Goal: Task Accomplishment & Management: Manage account settings

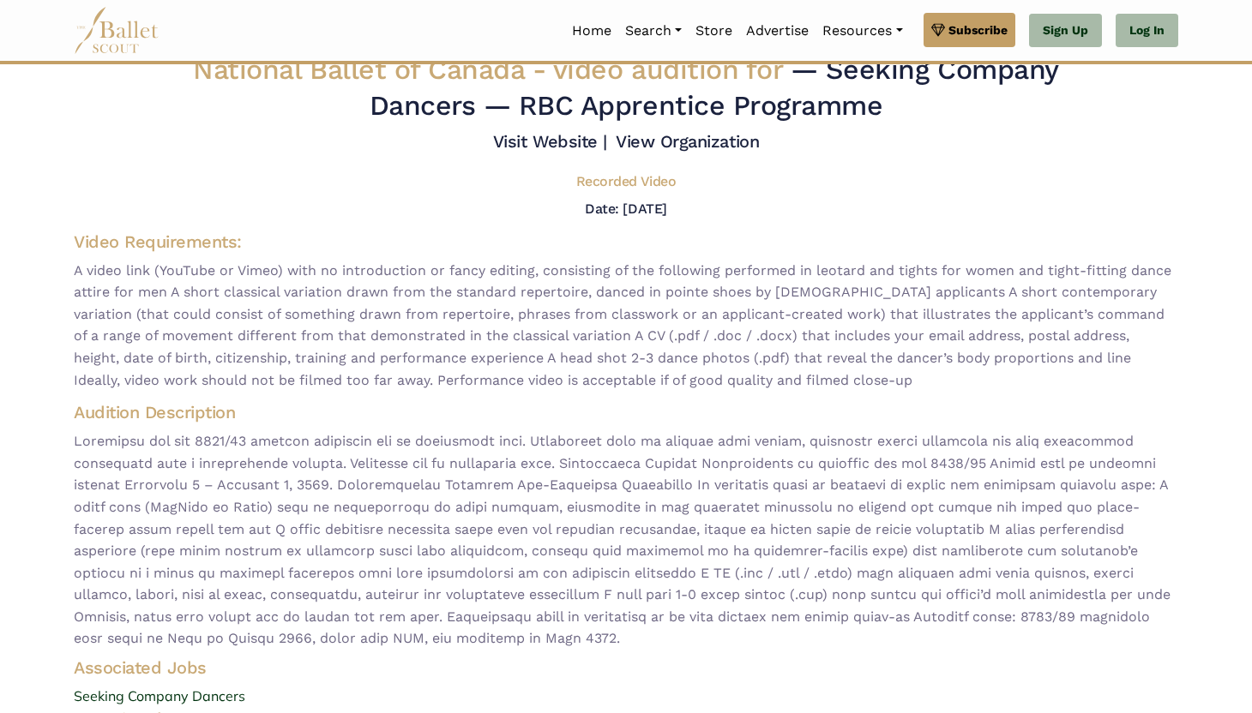
scroll to position [15, 0]
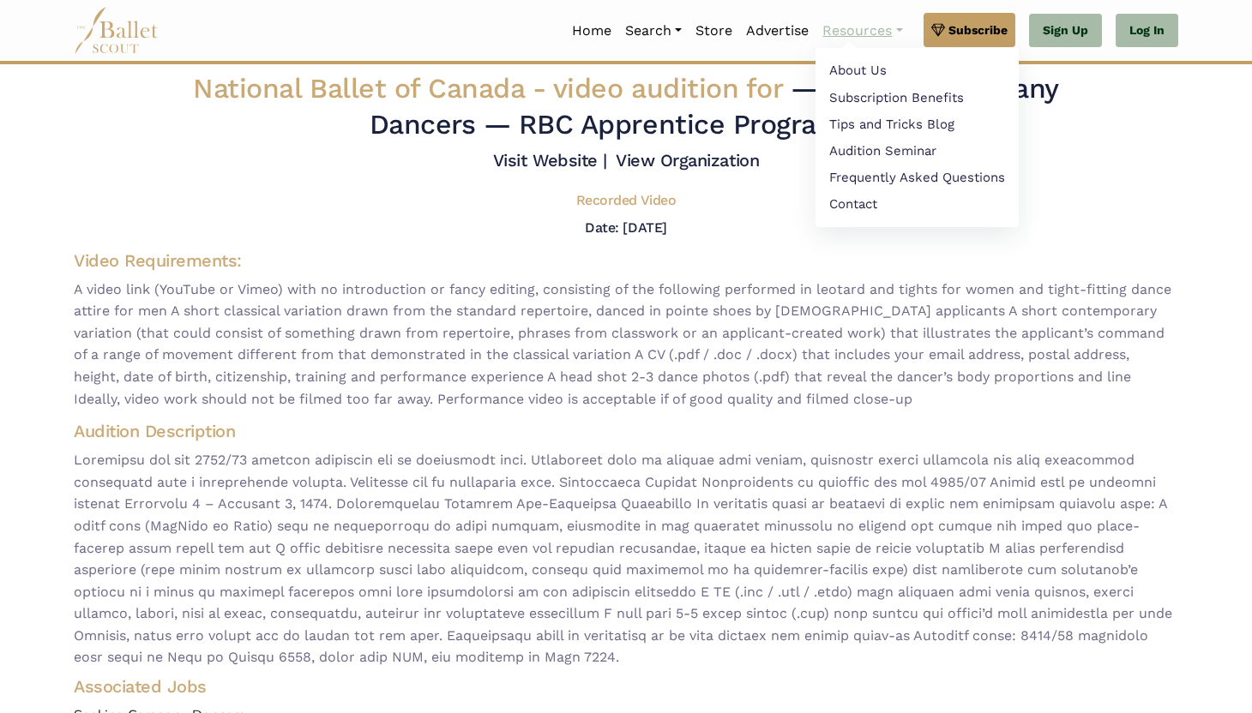
click at [849, 23] on link "Resources" at bounding box center [861, 31] width 93 height 36
click at [872, 133] on link "Tips and Tricks Blog" at bounding box center [916, 126] width 203 height 27
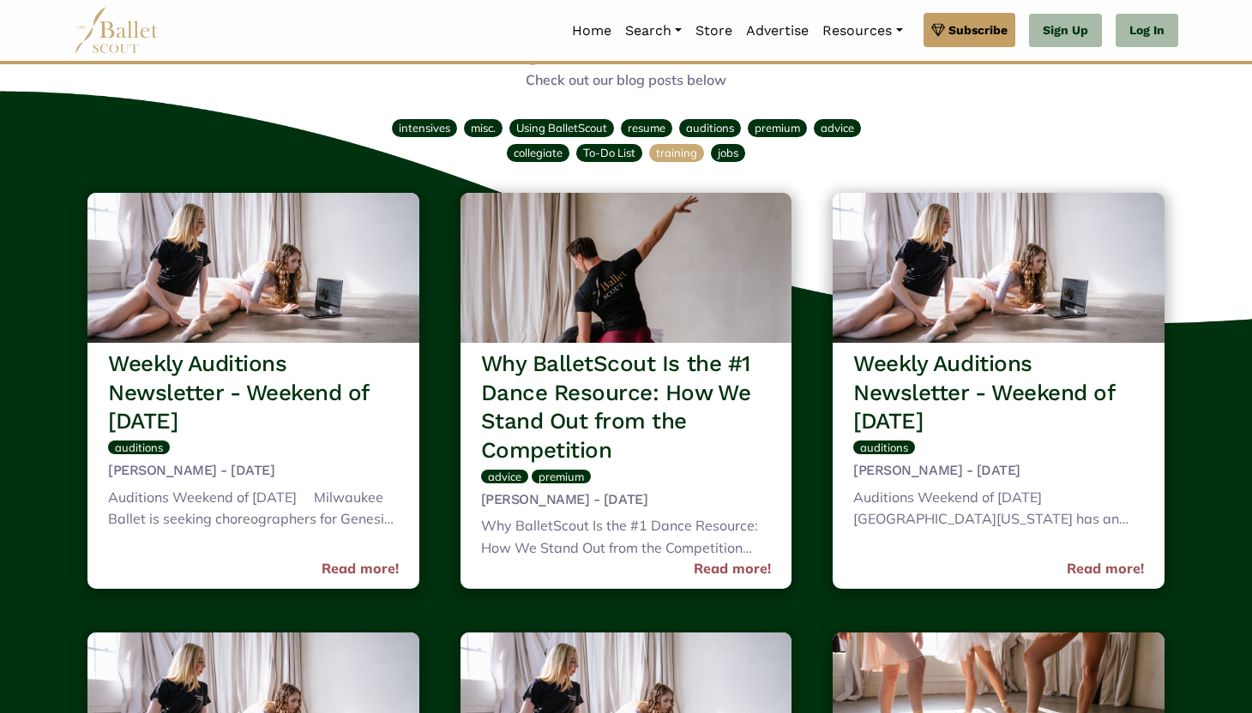
scroll to position [65, 0]
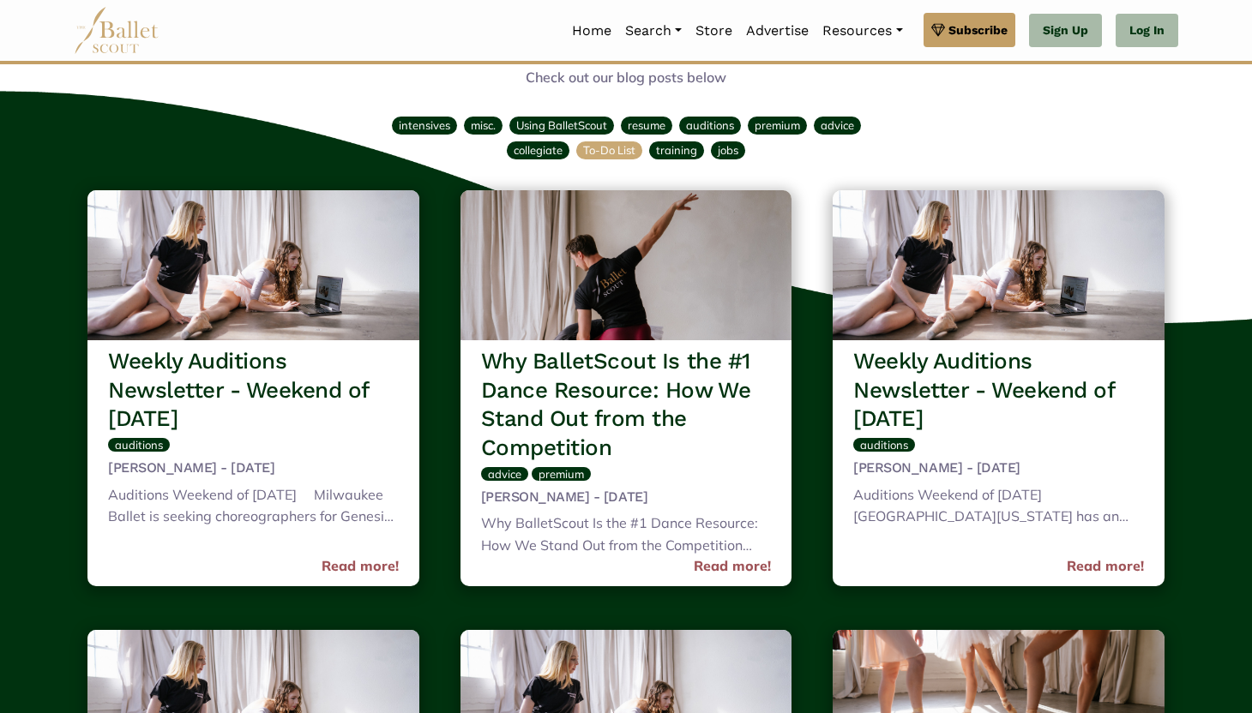
click at [602, 150] on span "To-Do List" at bounding box center [609, 150] width 52 height 14
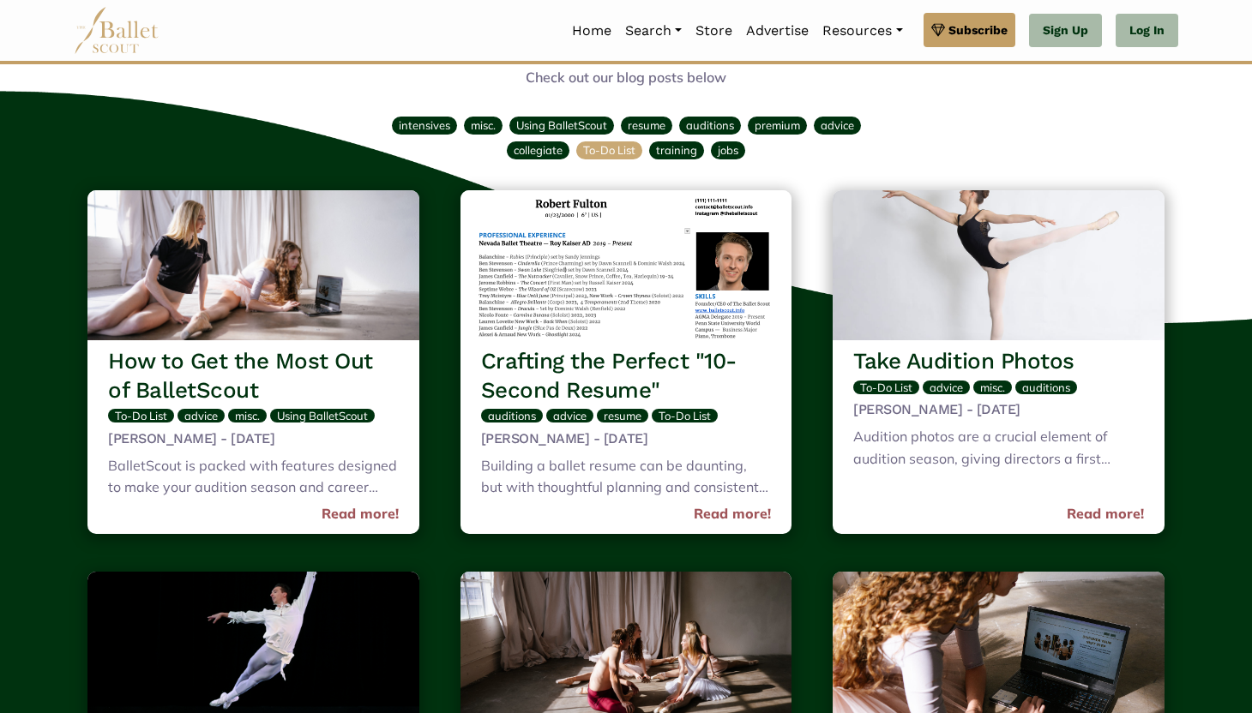
click at [607, 153] on span "To-Do List" at bounding box center [609, 150] width 52 height 14
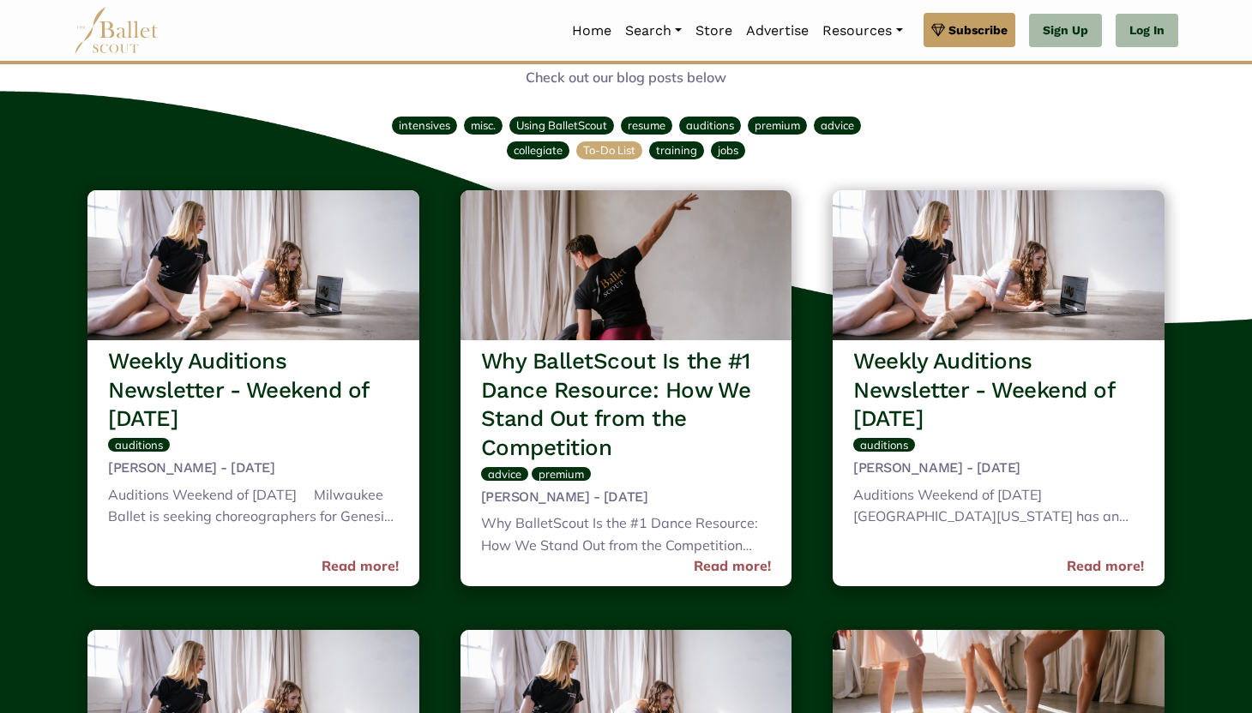
click at [607, 153] on span "To-Do List" at bounding box center [609, 150] width 52 height 14
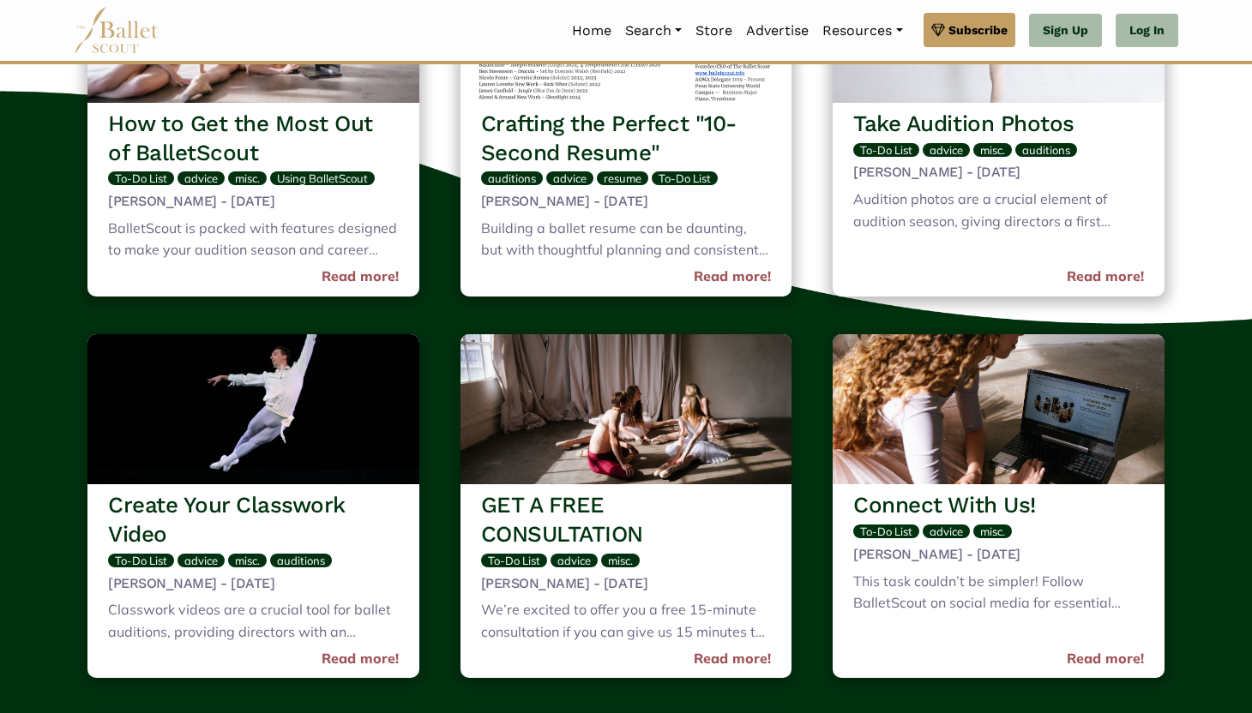
scroll to position [304, 0]
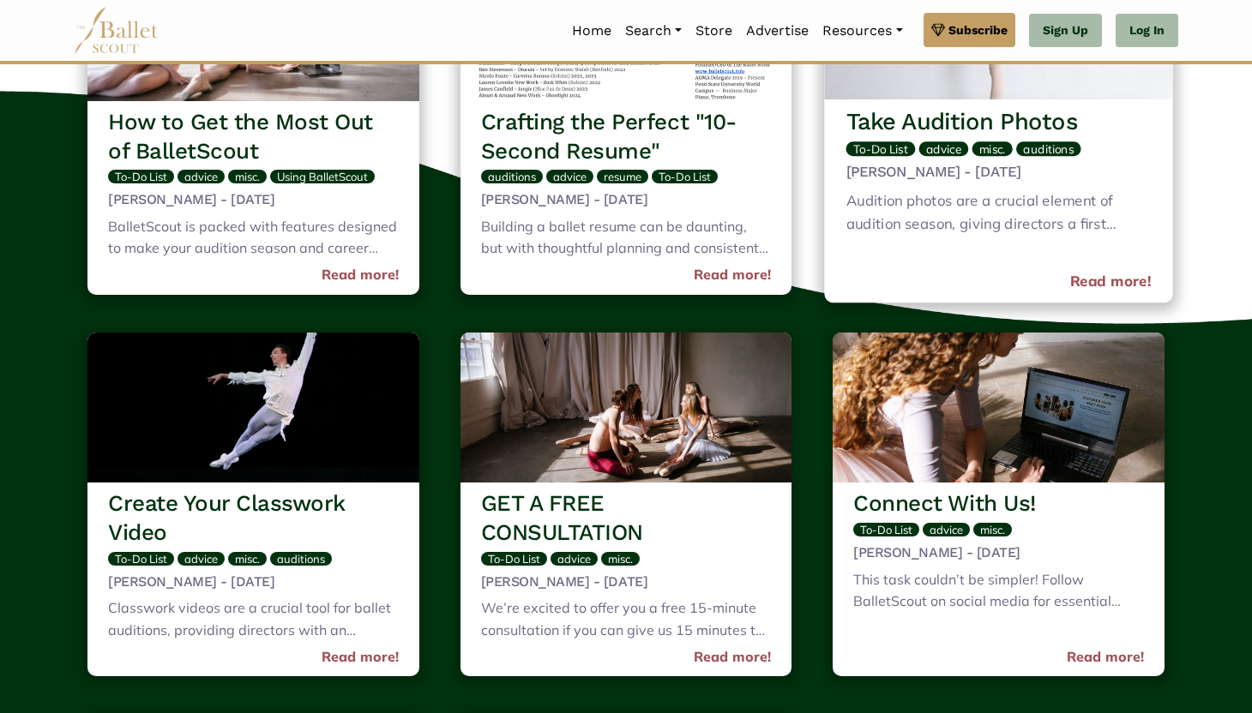
click at [895, 147] on span "To-Do List" at bounding box center [880, 148] width 55 height 15
click at [892, 117] on h3 "Take Audition Photos" at bounding box center [998, 121] width 305 height 30
click at [915, 195] on div "Audition photos are a crucial element of audition season, giving directors a fi…" at bounding box center [998, 214] width 305 height 50
click at [988, 227] on div "Audition photos are a crucial element of audition season, giving directors a fi…" at bounding box center [998, 214] width 305 height 50
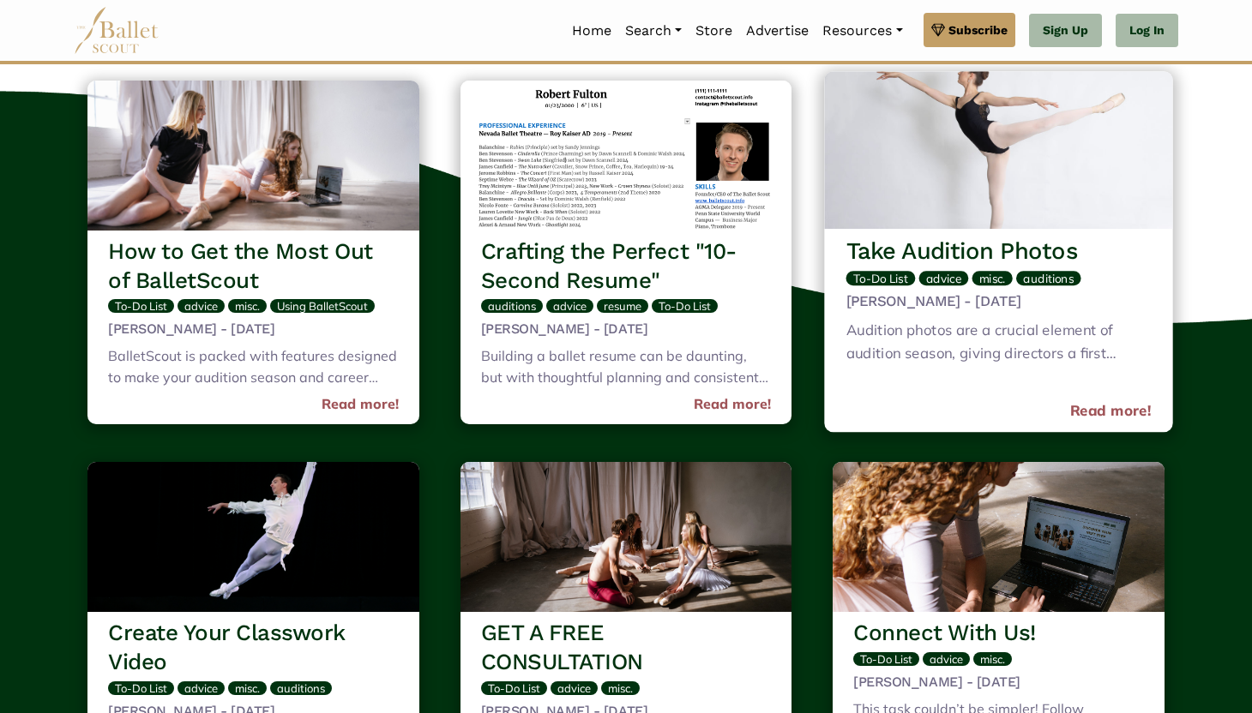
scroll to position [145, 0]
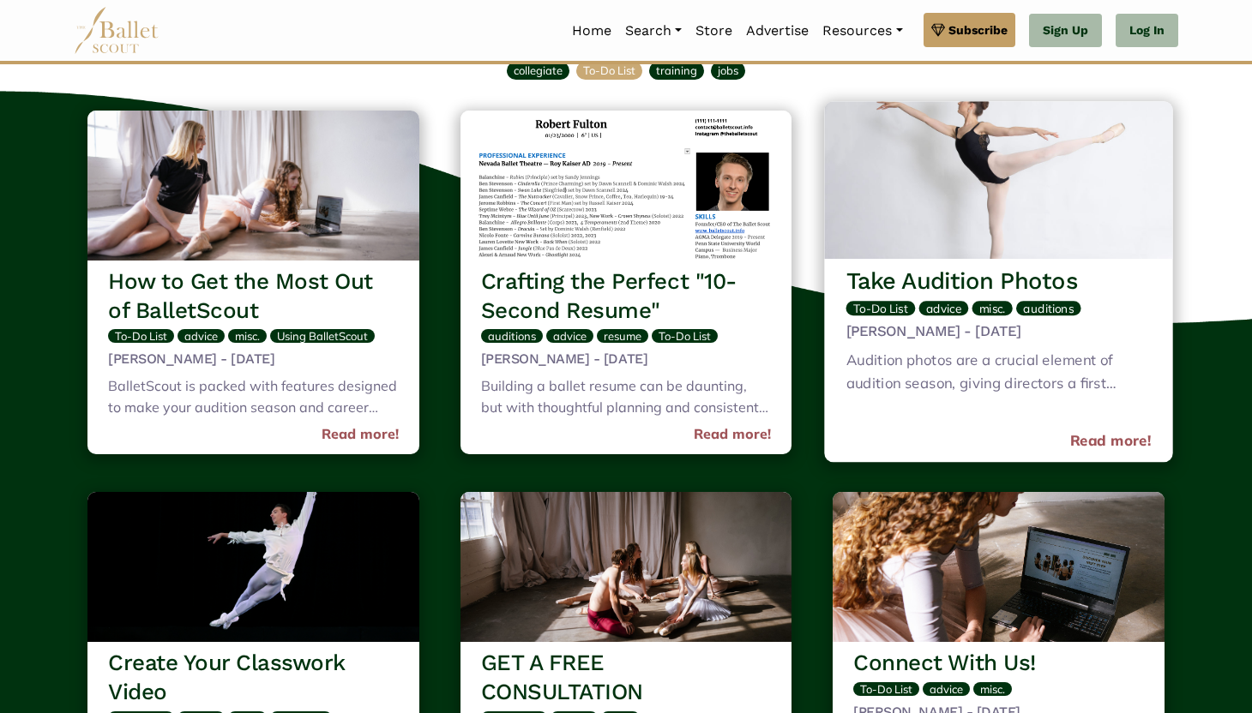
click at [988, 225] on img at bounding box center [999, 180] width 348 height 158
click at [1111, 438] on link "Read more!" at bounding box center [1110, 441] width 81 height 23
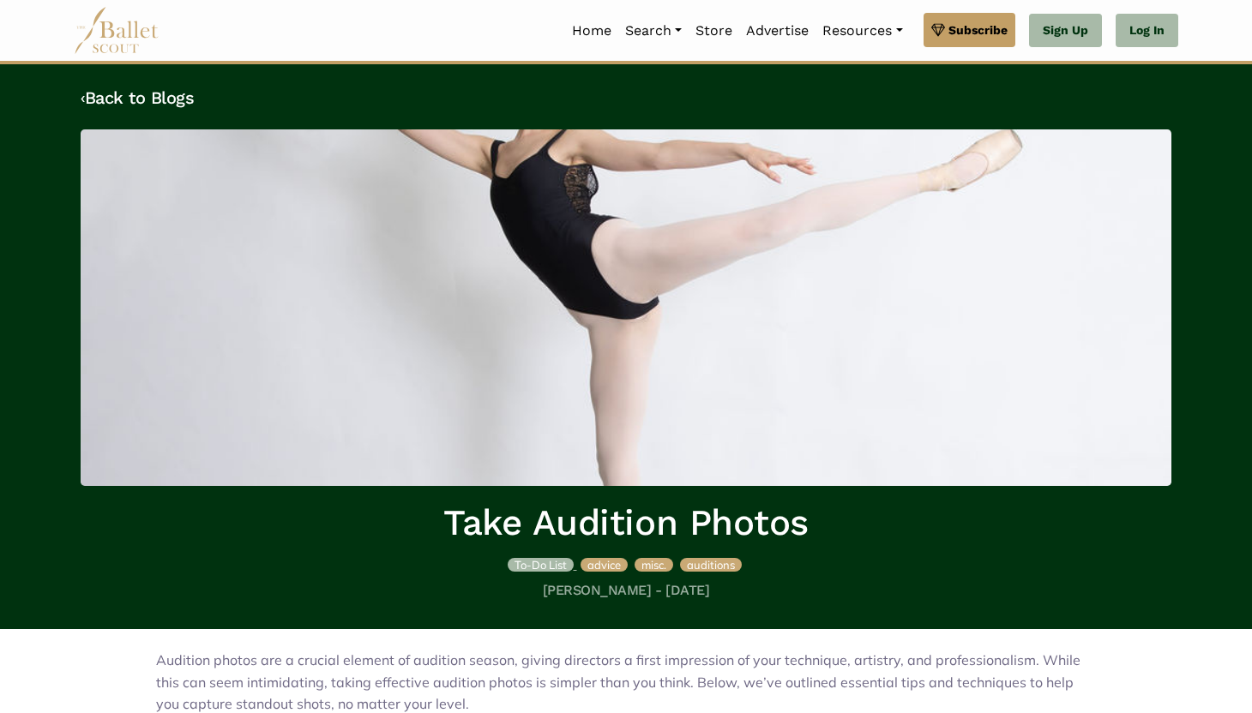
click at [522, 562] on span "To-Do List" at bounding box center [540, 565] width 52 height 14
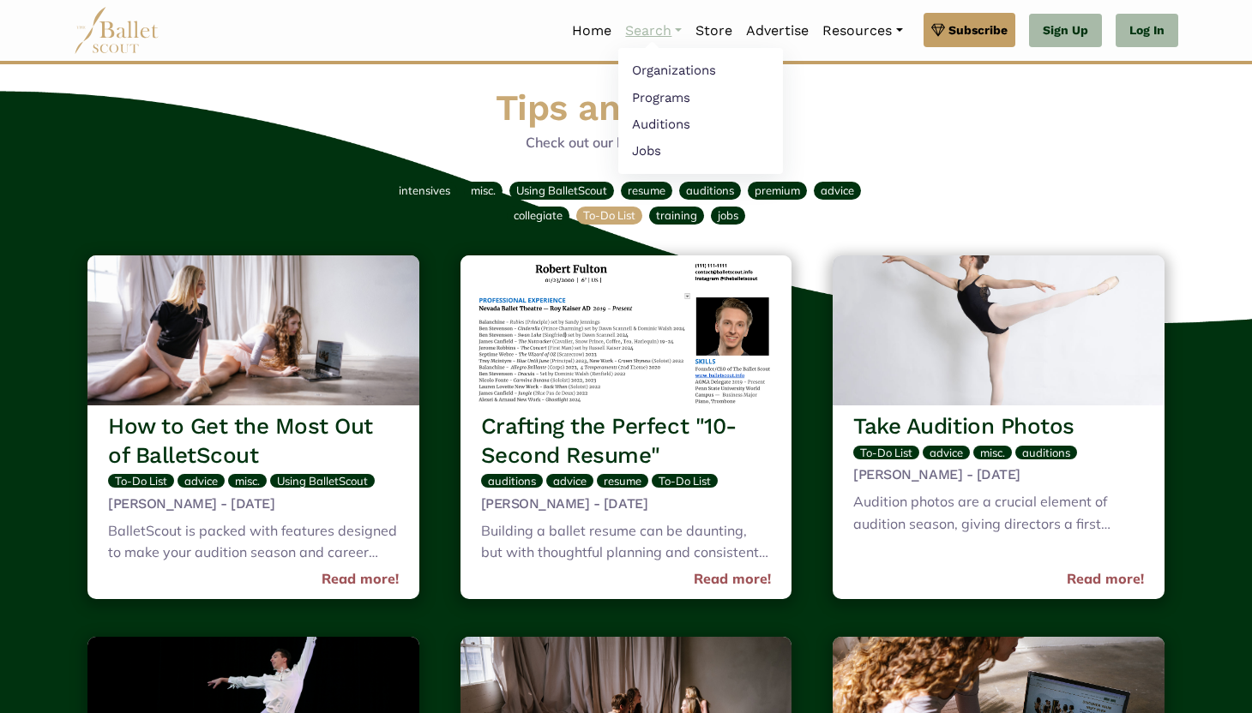
click at [651, 27] on link "Search" at bounding box center [653, 31] width 70 height 36
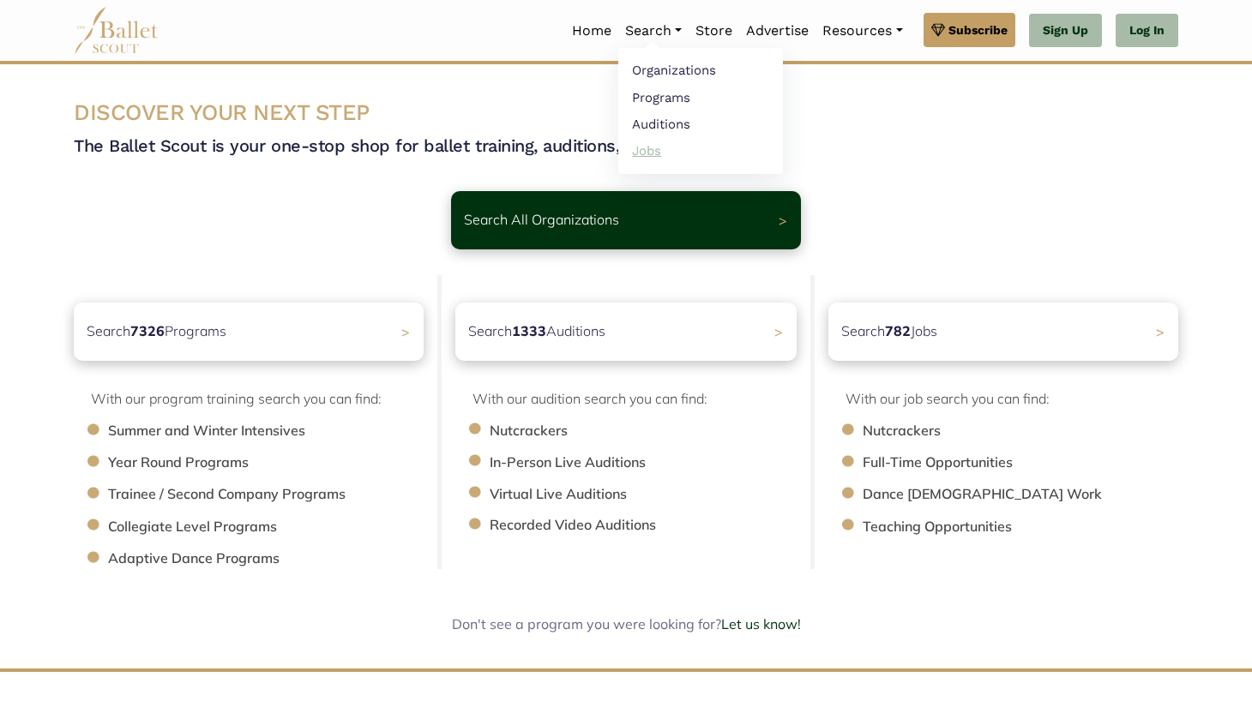
click at [639, 160] on link "Jobs" at bounding box center [700, 150] width 165 height 27
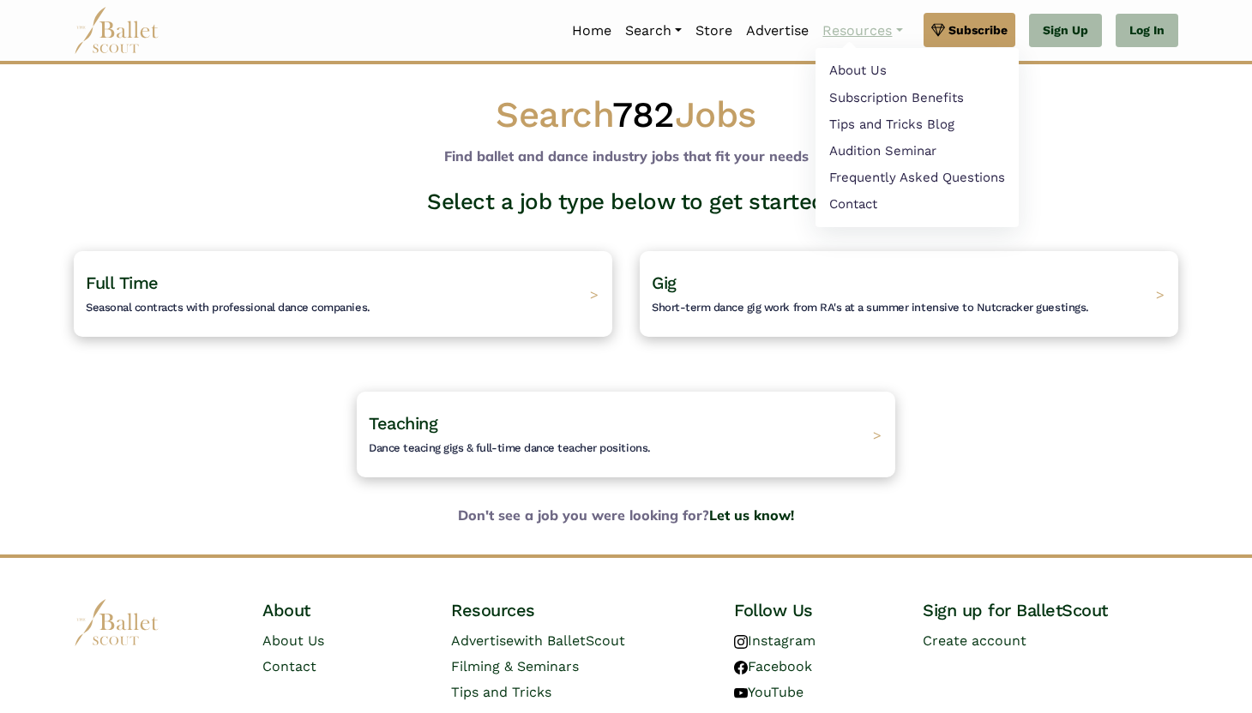
click at [835, 31] on link "Resources" at bounding box center [861, 31] width 93 height 36
click at [848, 69] on link "About Us" at bounding box center [916, 72] width 203 height 27
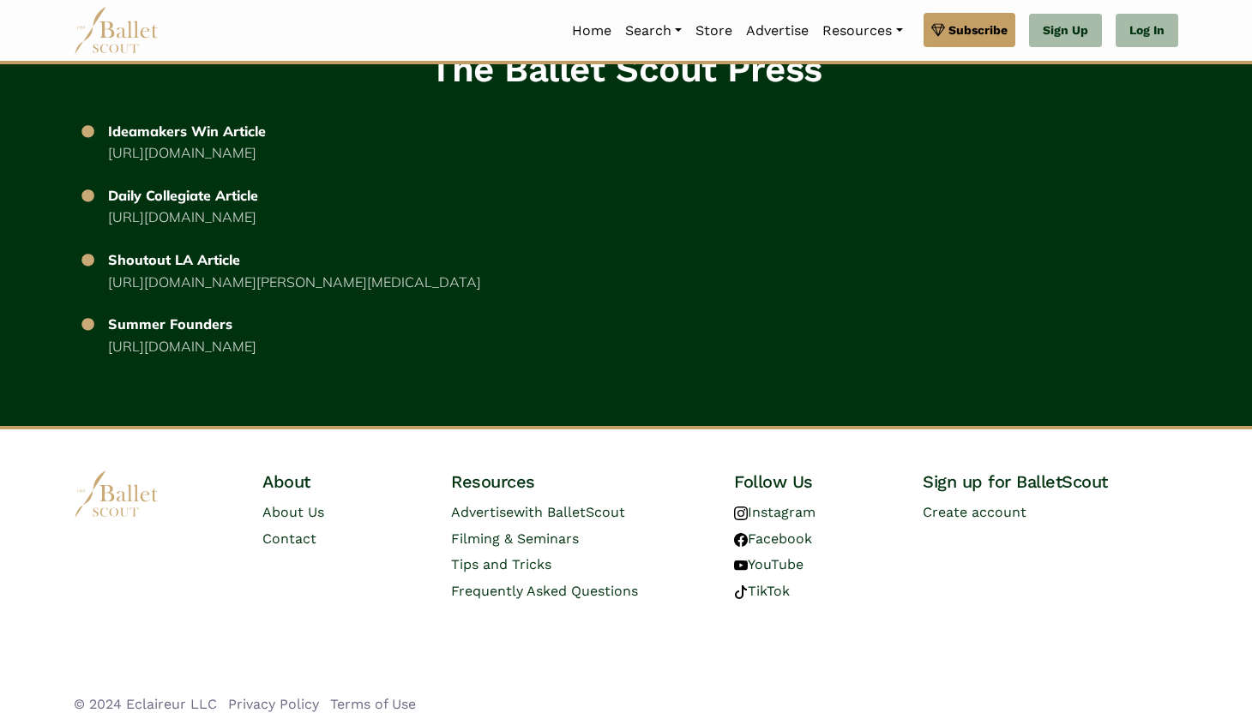
scroll to position [3215, 0]
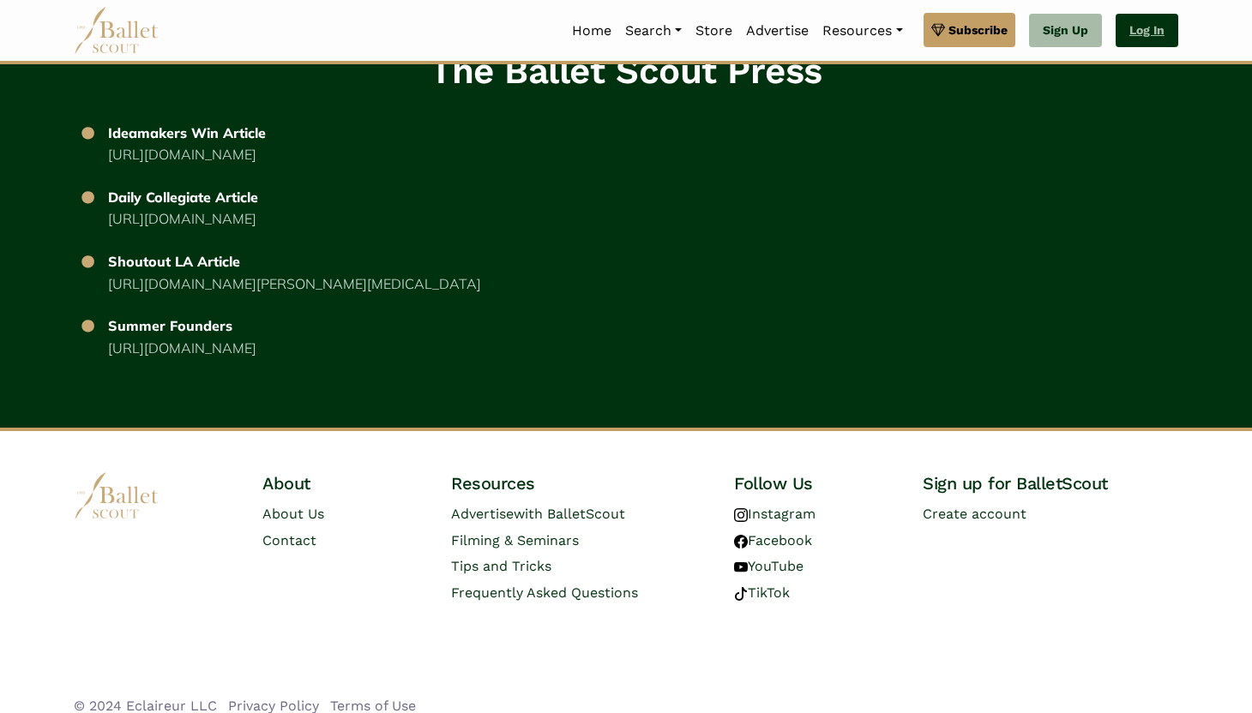
click at [1121, 29] on link "Log In" at bounding box center [1146, 31] width 63 height 34
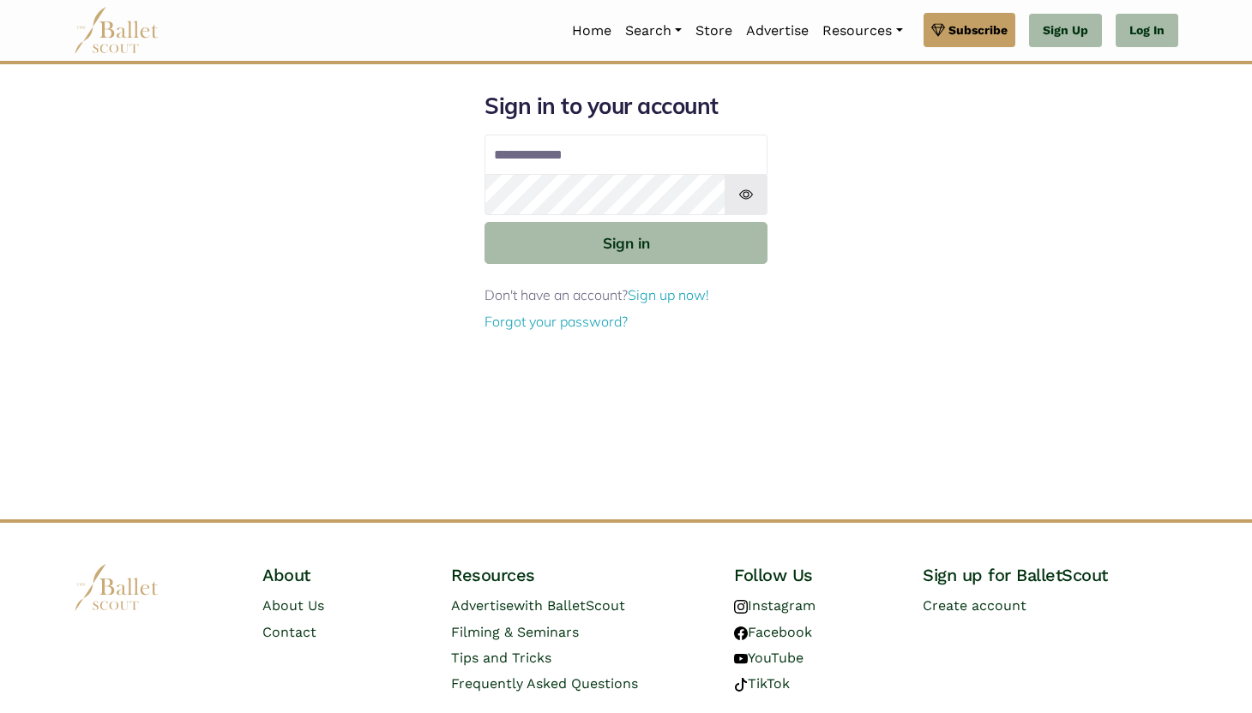
click at [576, 162] on input "Email address" at bounding box center [625, 155] width 283 height 41
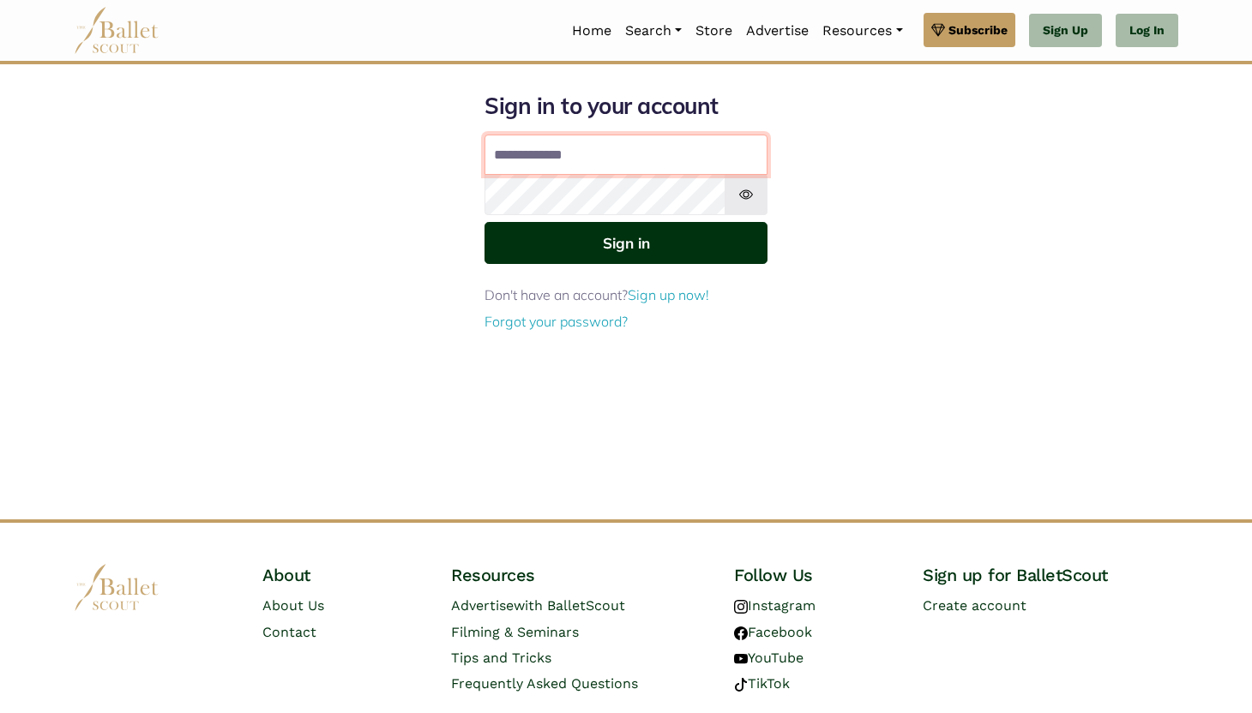
type input "**********"
click at [552, 247] on button "Sign in" at bounding box center [625, 243] width 283 height 42
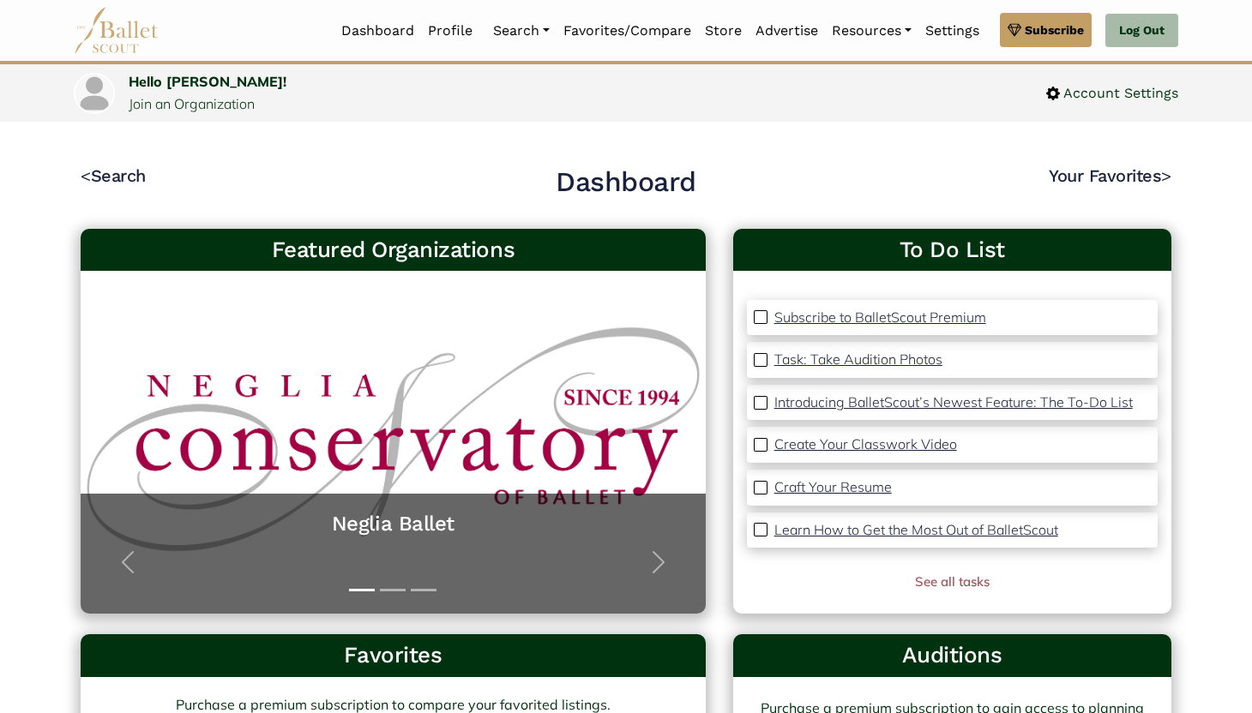
click at [853, 363] on p "Task: Take Audition Photos" at bounding box center [858, 359] width 168 height 17
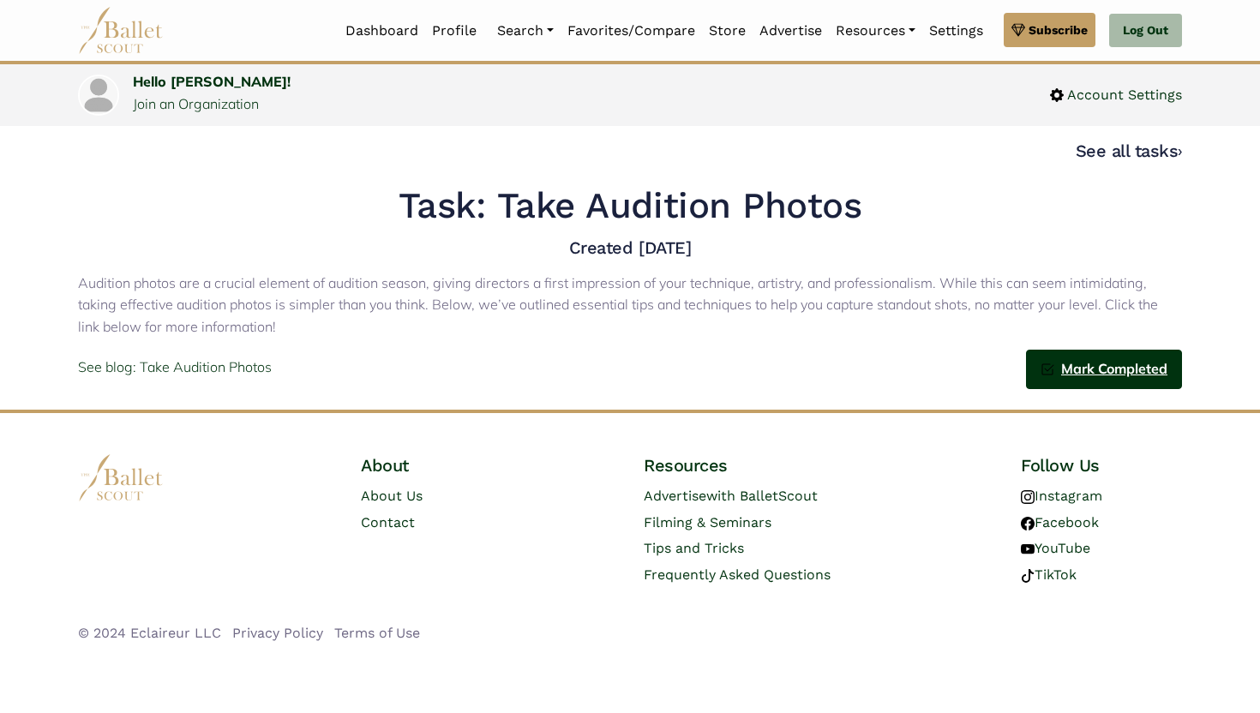
click at [1123, 380] on link "Mark Completed" at bounding box center [1104, 370] width 156 height 40
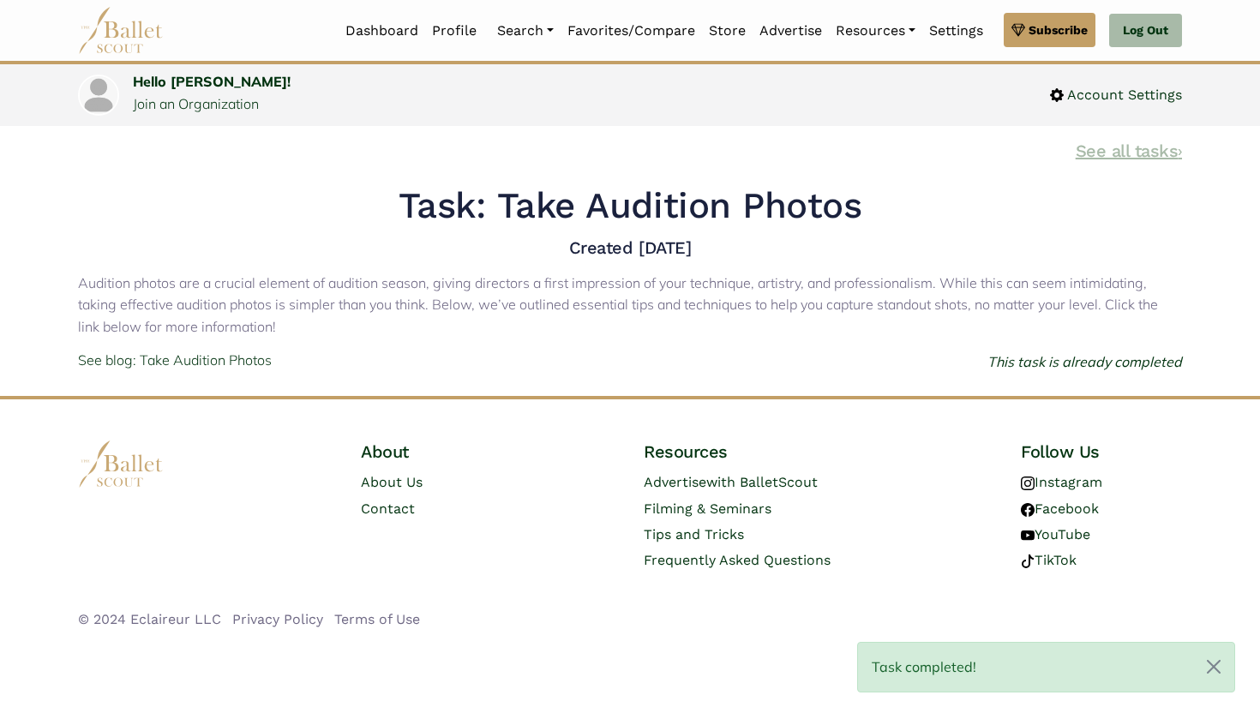
click at [1111, 154] on link "See all tasks ›" at bounding box center [1129, 151] width 106 height 21
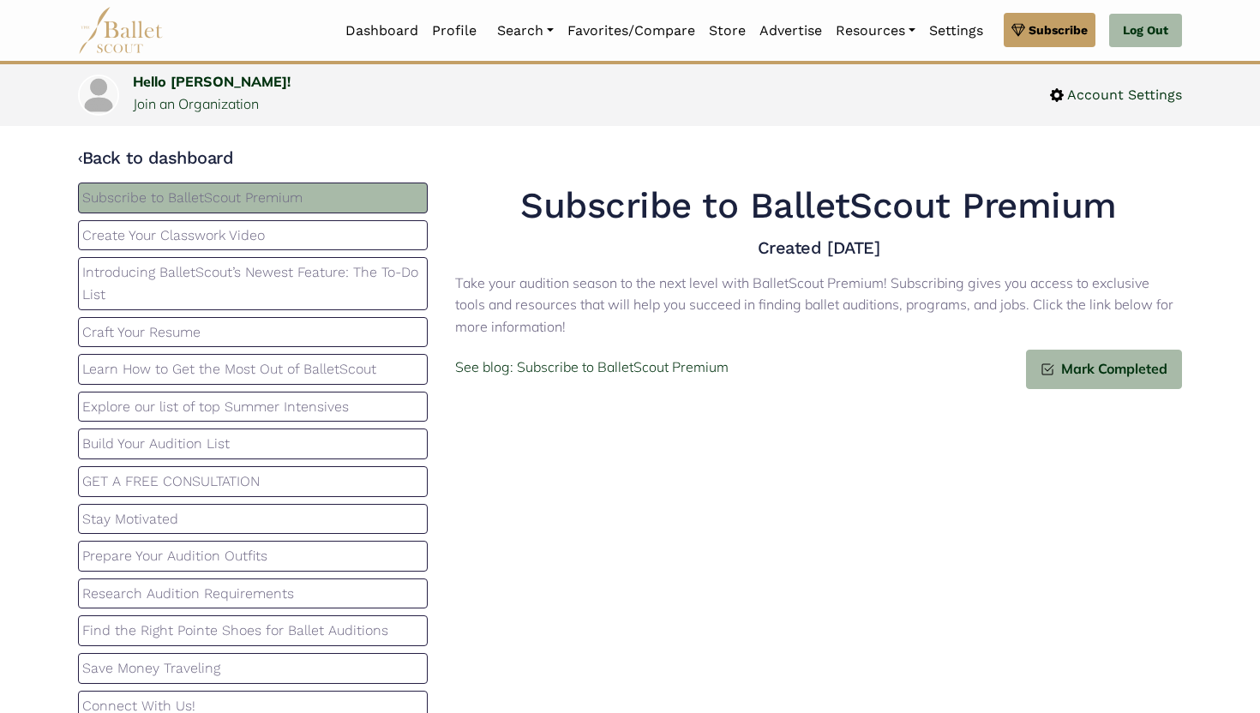
click at [281, 279] on p "Introducing BalletScout’s Newest Feature: The To-Do List" at bounding box center [252, 283] width 341 height 44
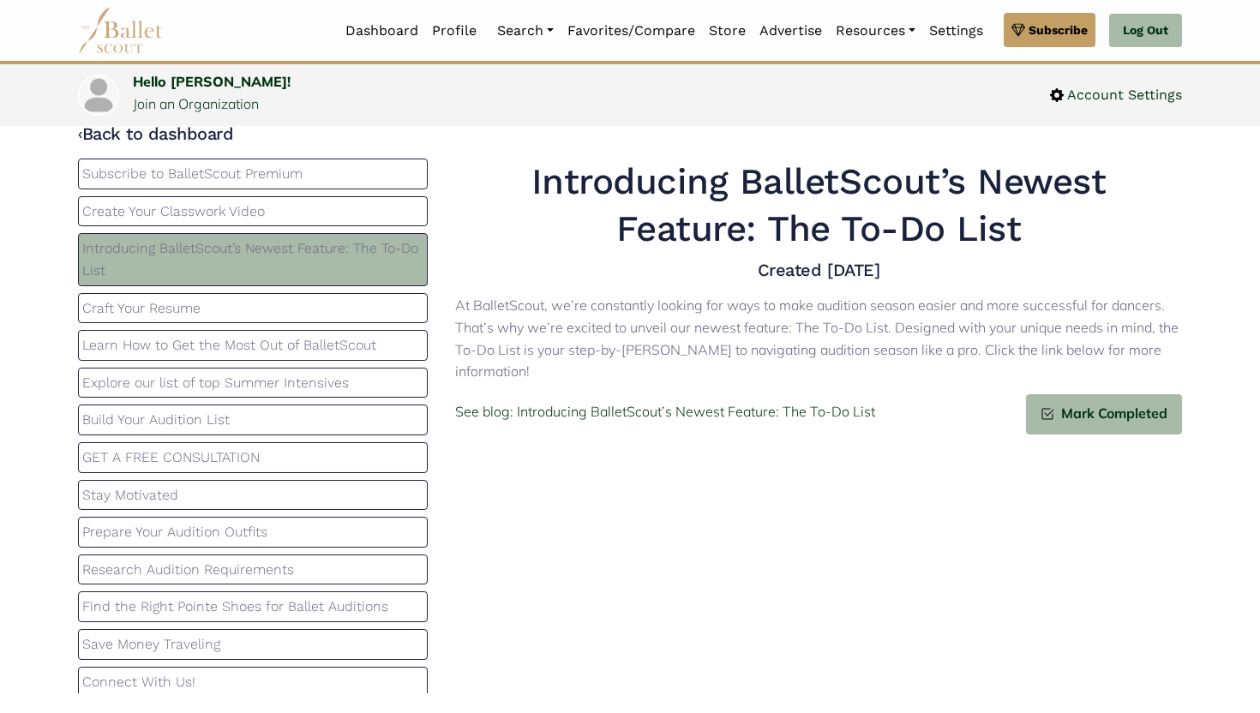
click at [524, 198] on h1 "Introducing BalletScout’s Newest Feature: The To-Do List" at bounding box center [818, 205] width 727 height 93
